Goal: Navigation & Orientation: Find specific page/section

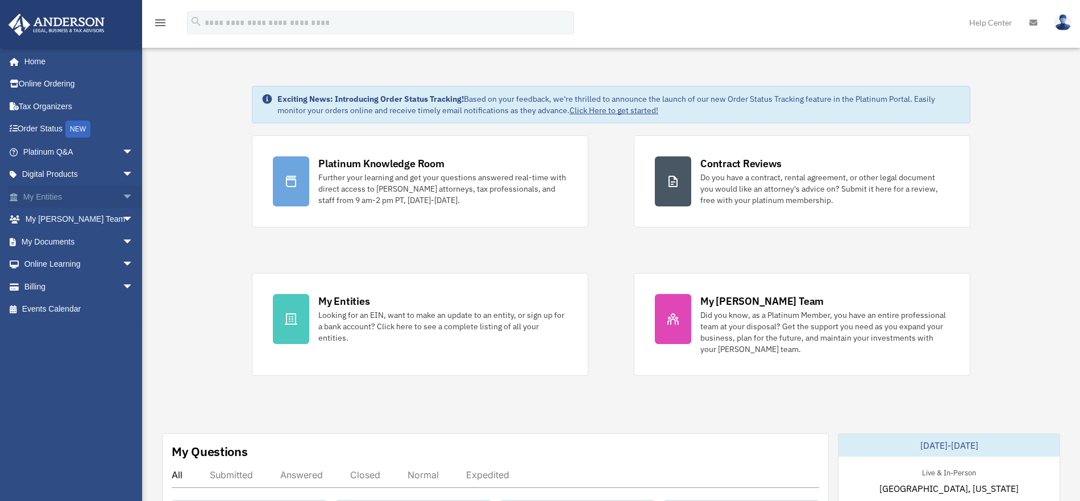
click at [59, 204] on link "My Entities arrow_drop_down" at bounding box center [79, 196] width 143 height 23
click at [61, 200] on link "My Entities arrow_drop_down" at bounding box center [79, 196] width 143 height 23
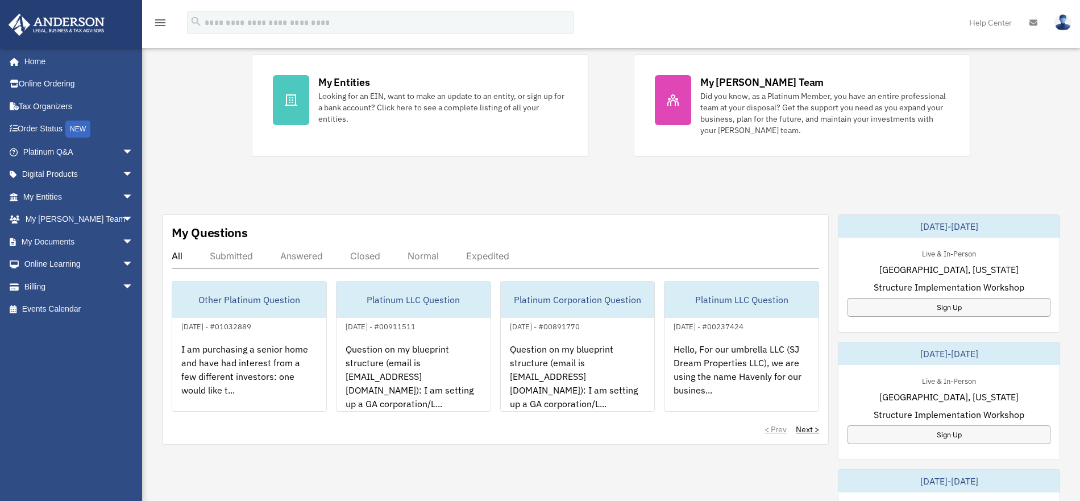
scroll to position [317, 0]
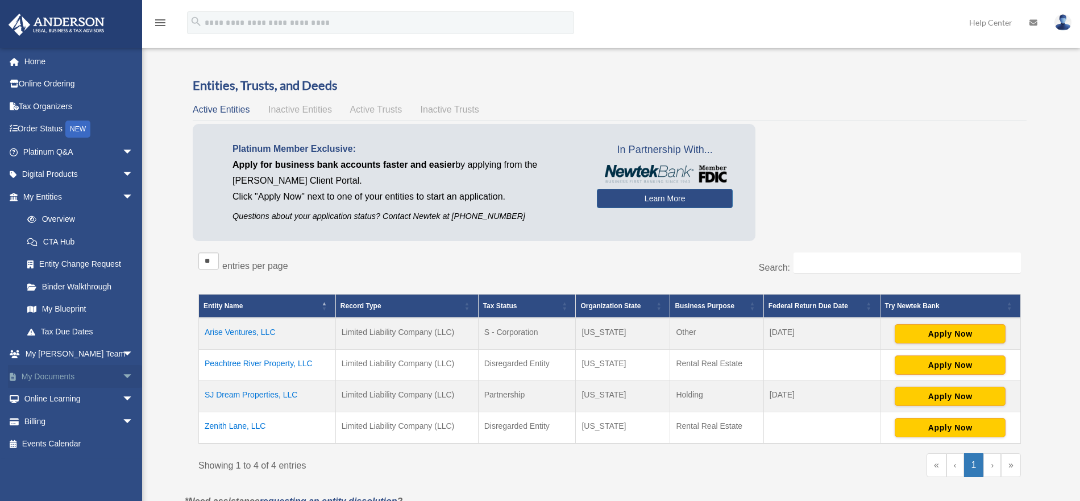
click at [70, 376] on link "My Documents arrow_drop_down" at bounding box center [79, 376] width 143 height 23
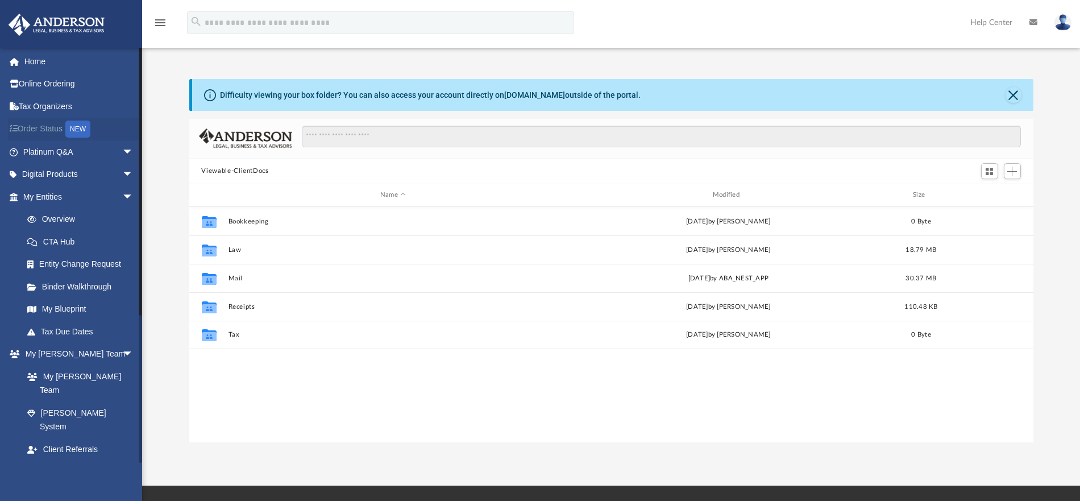
scroll to position [250, 836]
click at [73, 202] on link "My Entities arrow_drop_down" at bounding box center [79, 196] width 143 height 23
